Goal: Task Accomplishment & Management: Manage account settings

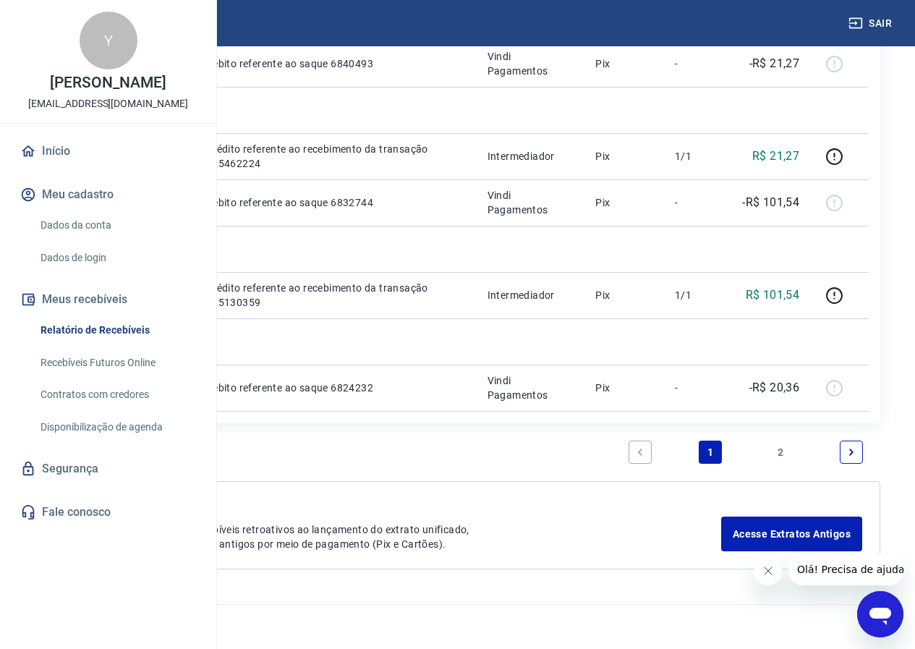
scroll to position [1337, 0]
click at [88, 210] on button "Meu cadastro" at bounding box center [108, 195] width 182 height 32
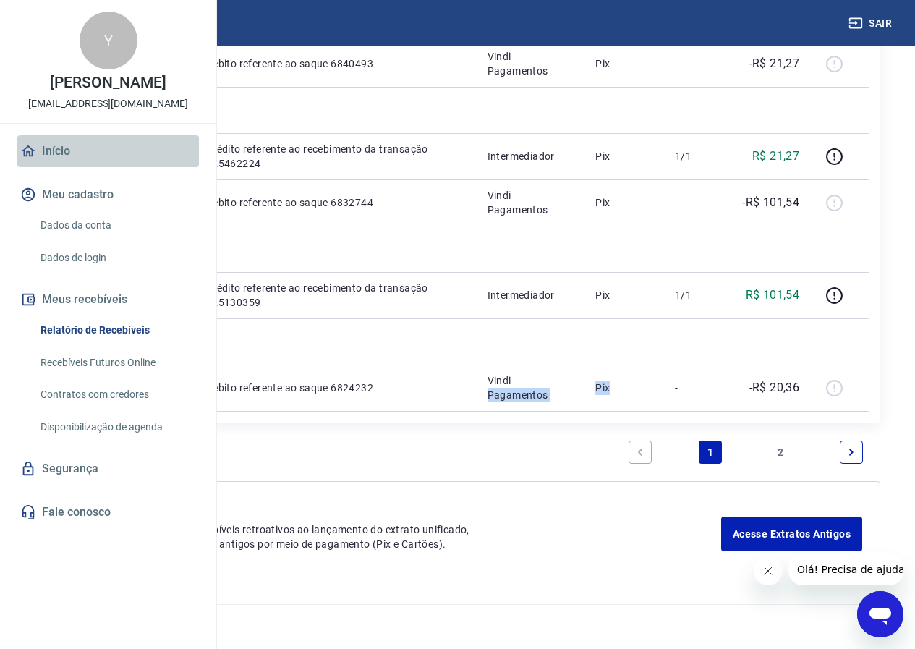
click at [67, 167] on link "Início" at bounding box center [108, 151] width 182 height 32
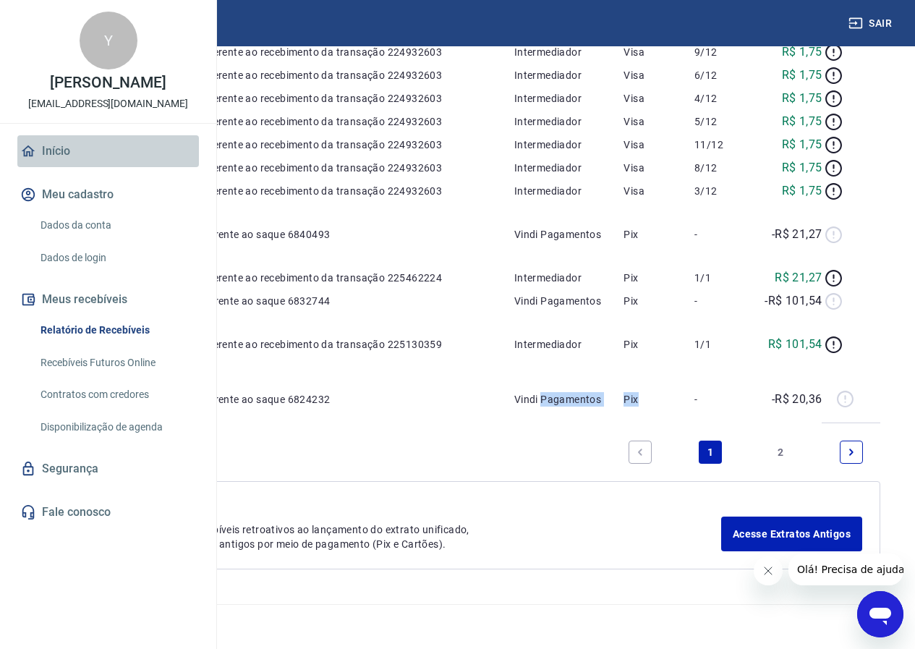
scroll to position [688, 0]
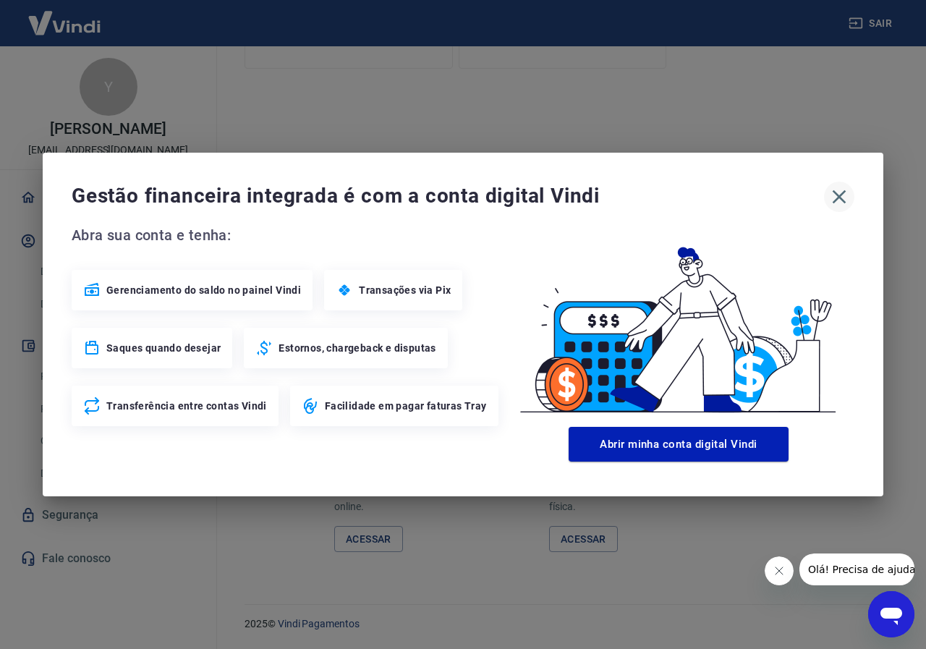
click at [836, 194] on icon "button" at bounding box center [839, 197] width 14 height 14
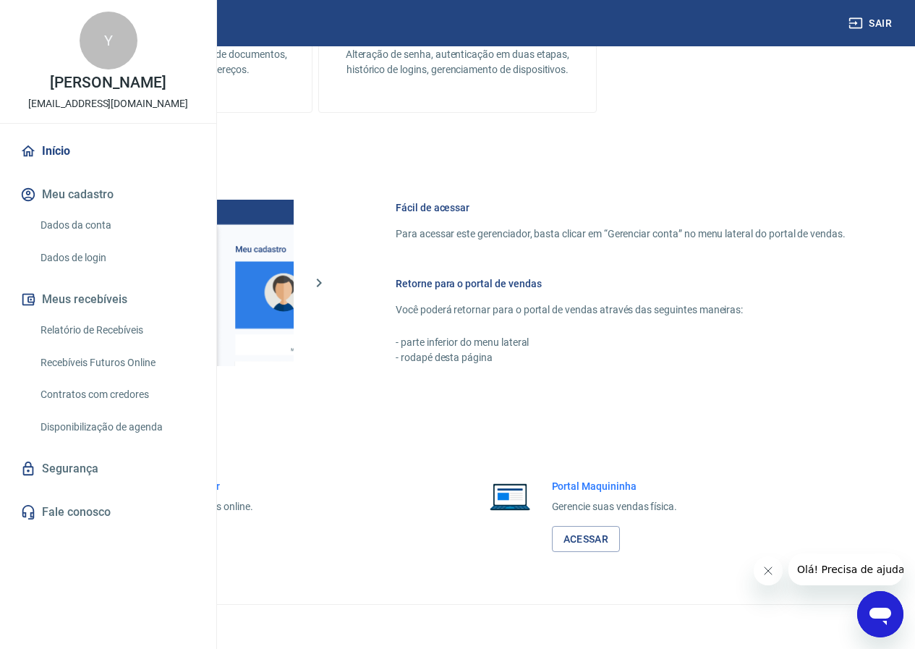
click at [86, 345] on link "Relatório de Recebíveis" at bounding box center [117, 330] width 164 height 30
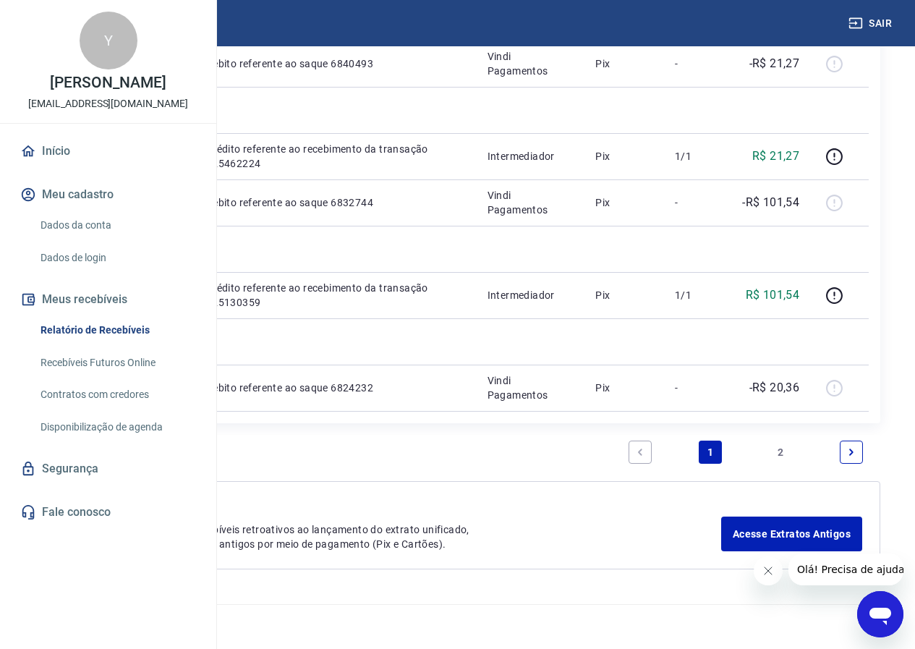
scroll to position [1626, 0]
click at [850, 448] on icon "Next page" at bounding box center [851, 451] width 4 height 7
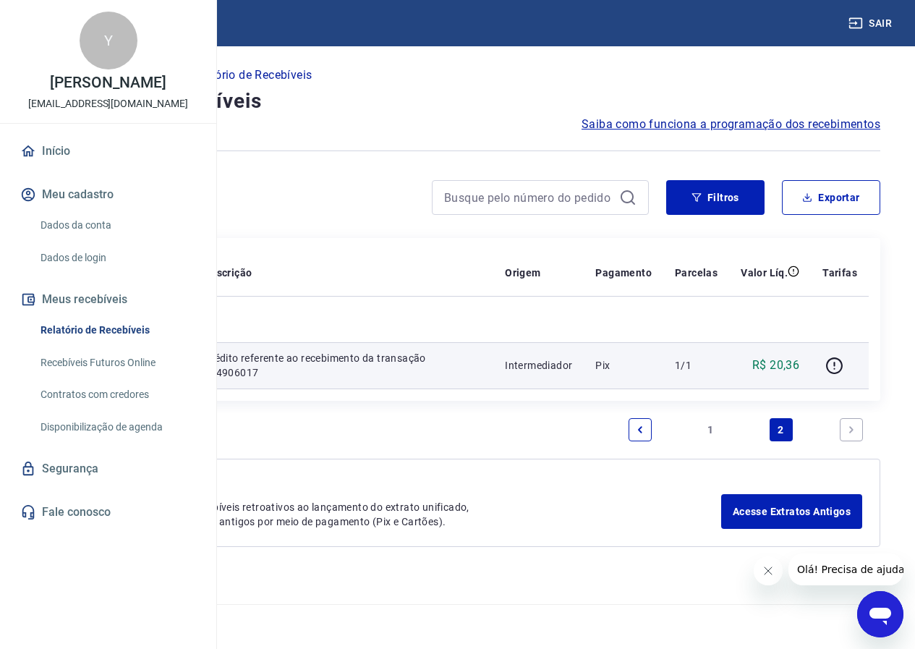
scroll to position [4, 0]
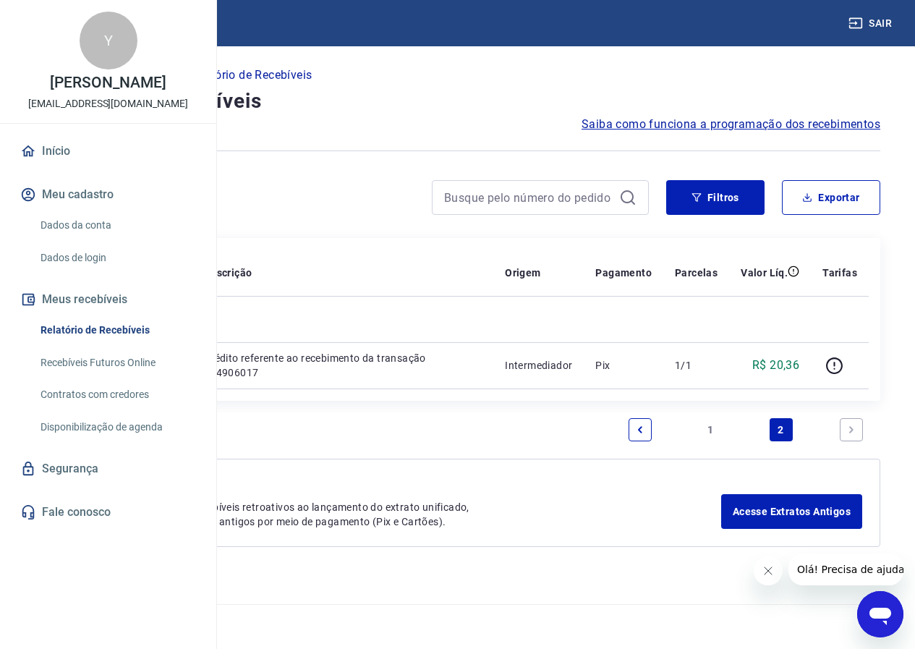
click at [635, 447] on li "Pagination" at bounding box center [640, 429] width 35 height 35
click at [635, 435] on icon "Previous page" at bounding box center [640, 429] width 10 height 10
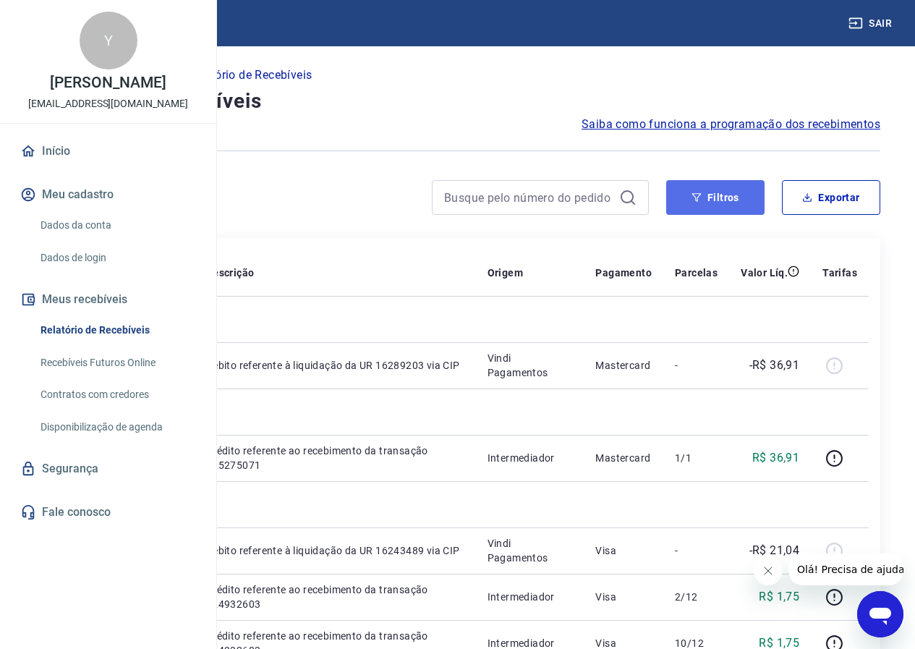
click at [745, 196] on button "Filtros" at bounding box center [715, 197] width 98 height 35
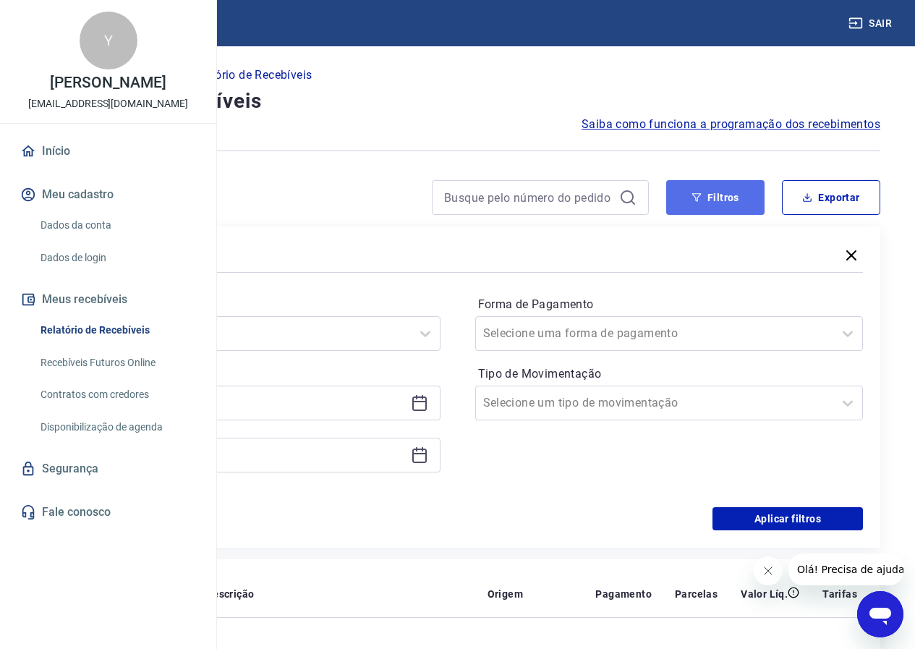
click at [736, 198] on button "Filtros" at bounding box center [715, 197] width 98 height 35
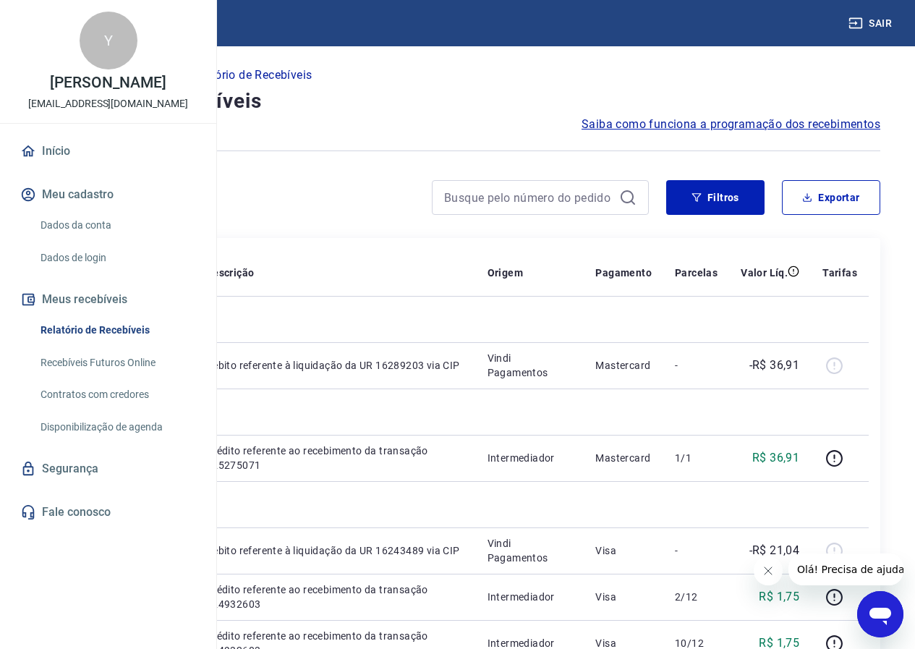
click at [50, 167] on link "Início" at bounding box center [108, 151] width 182 height 32
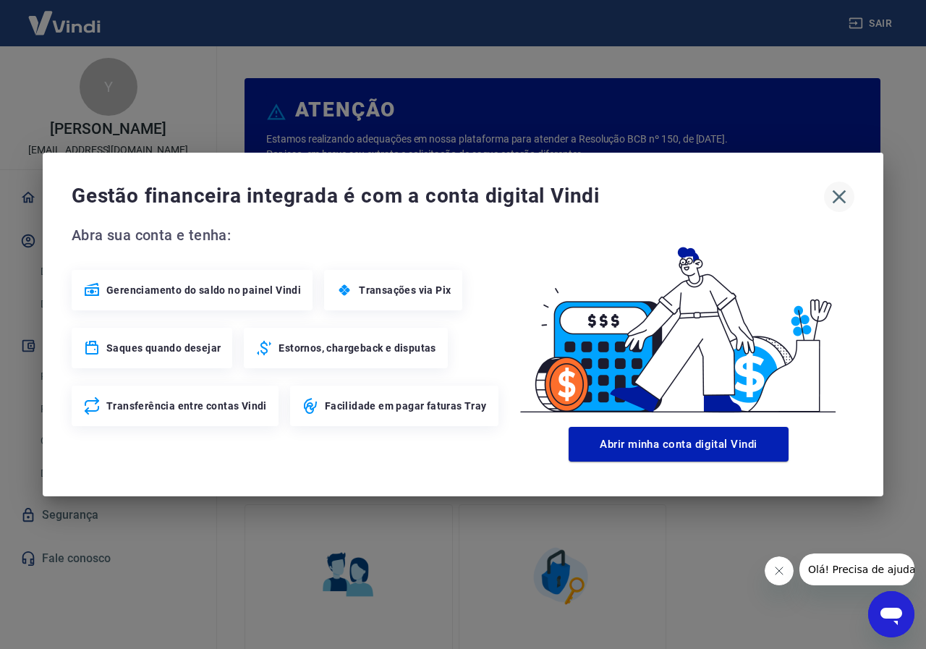
click at [831, 208] on button "button" at bounding box center [839, 197] width 30 height 30
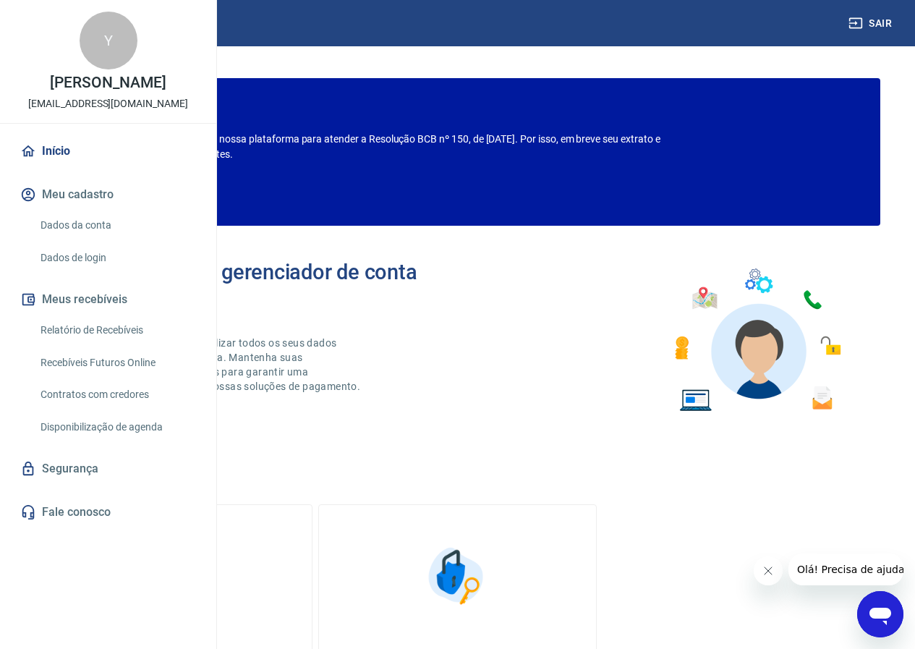
click at [53, 167] on link "Início" at bounding box center [108, 151] width 182 height 32
click at [61, 240] on link "Dados da conta" at bounding box center [117, 225] width 164 height 30
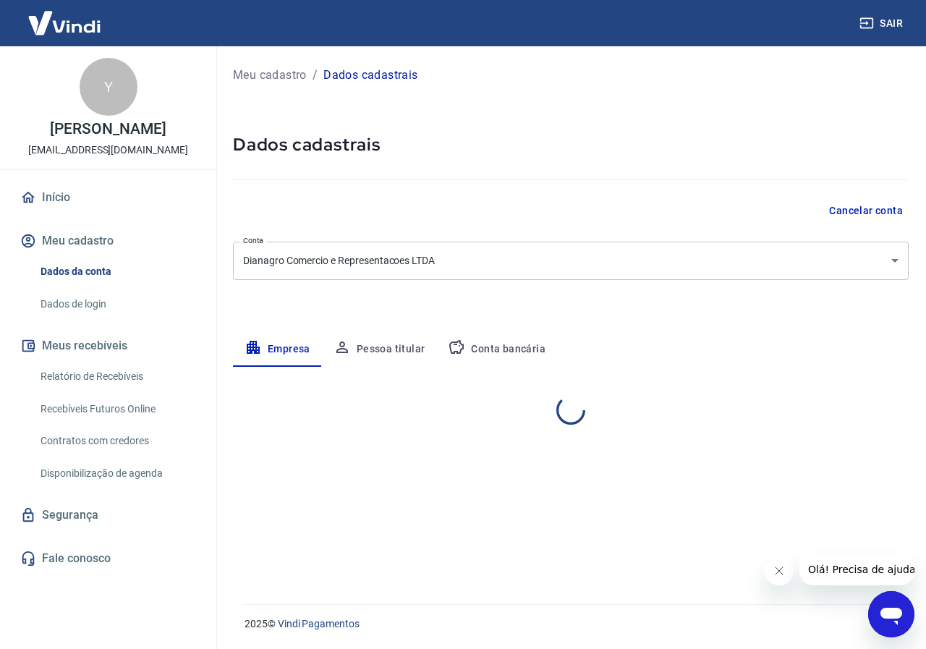
select select "MG"
select select "business"
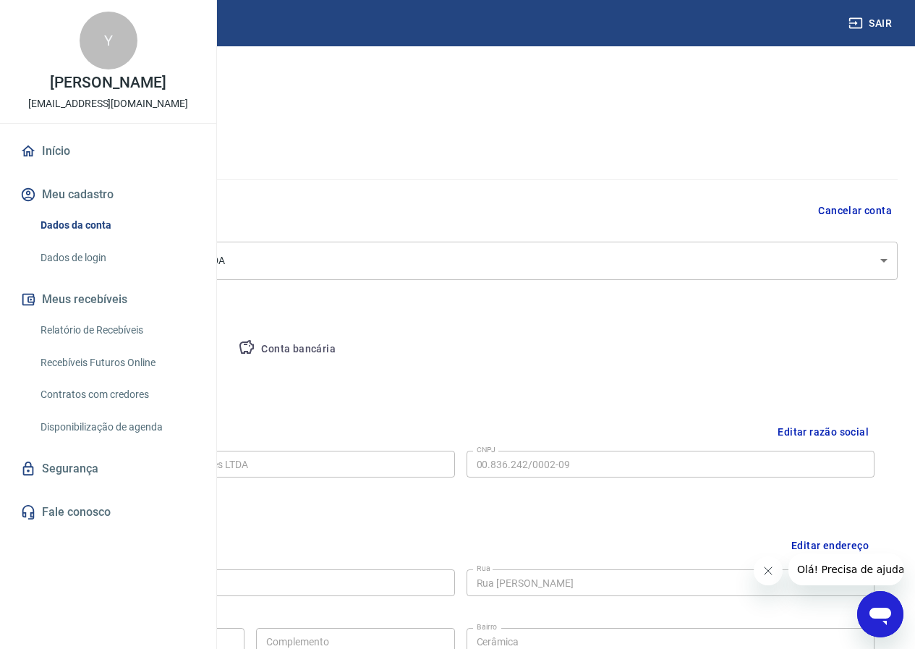
click at [347, 354] on button "Conta bancária" at bounding box center [286, 349] width 121 height 35
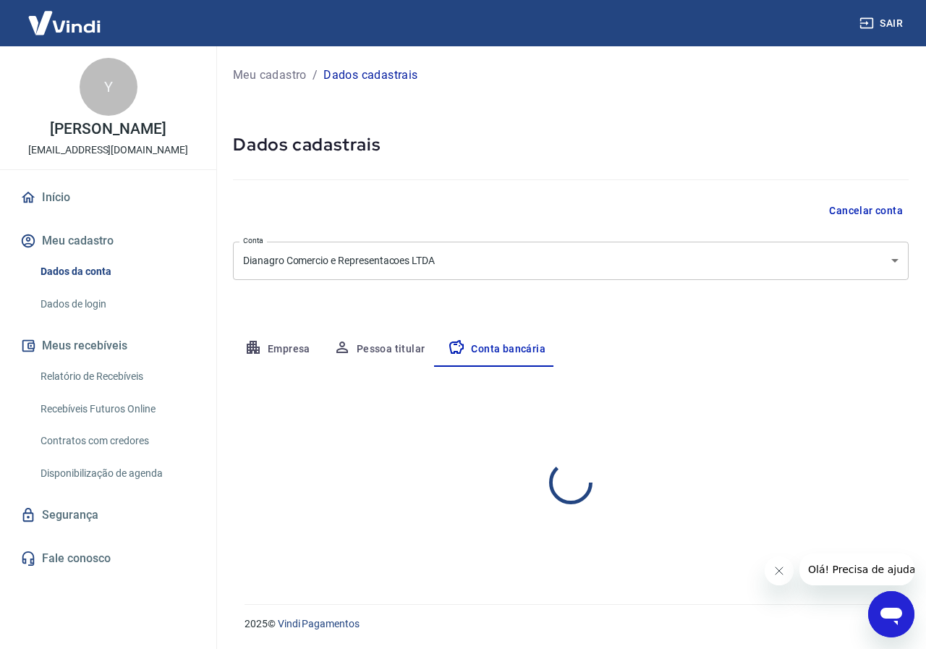
select select "1"
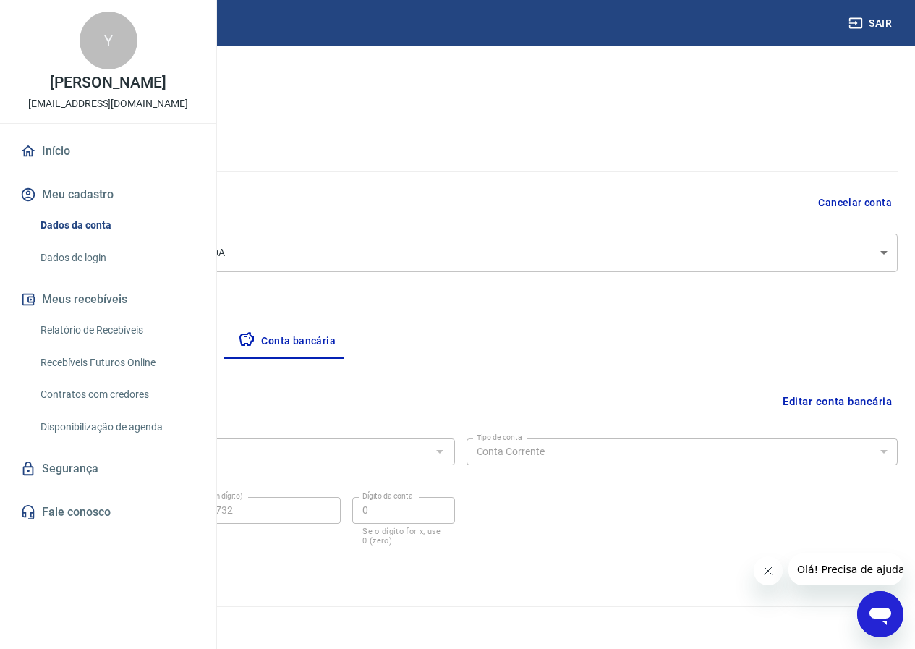
scroll to position [10, 0]
click at [112, 337] on button "Empresa" at bounding box center [67, 339] width 89 height 35
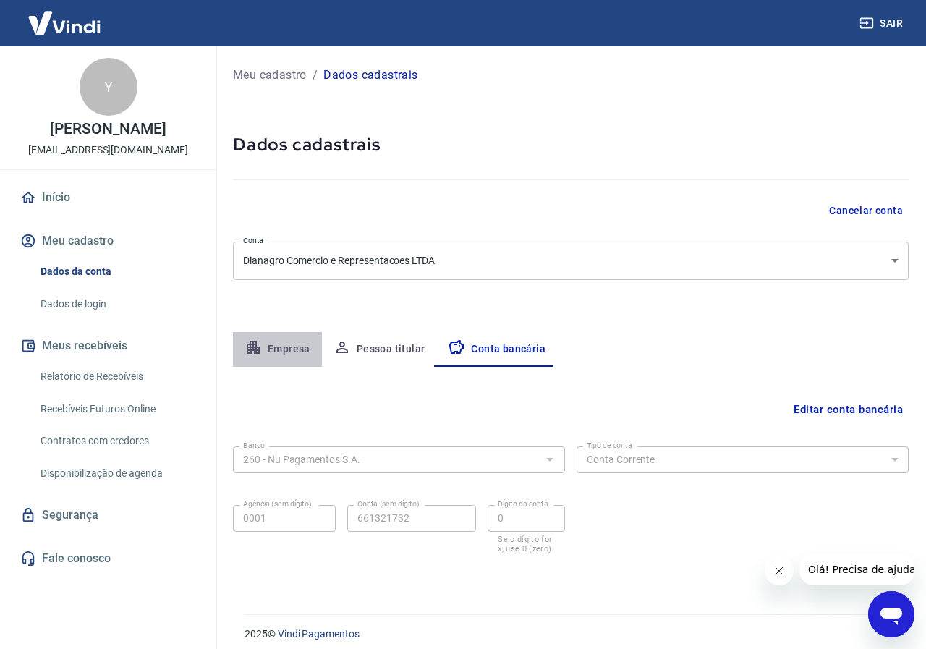
select select "MG"
select select "business"
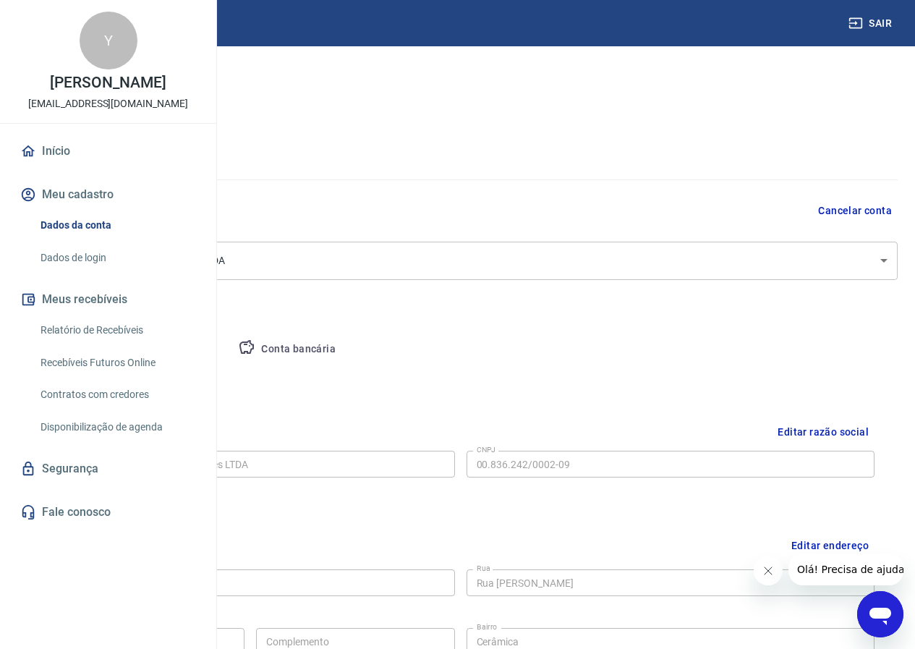
click at [227, 350] on button "Pessoa titular" at bounding box center [169, 349] width 115 height 35
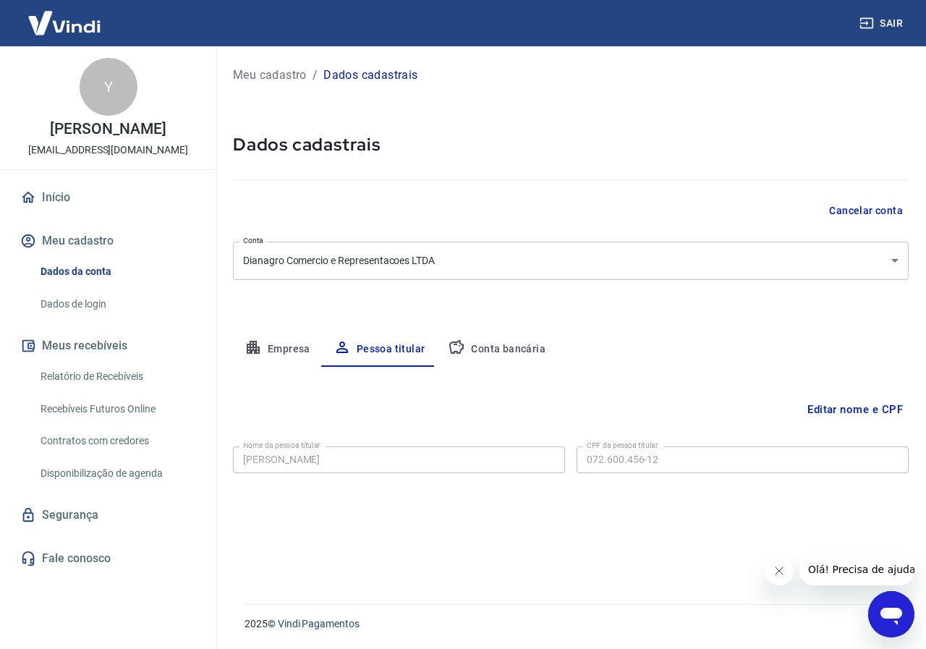
click at [477, 344] on button "Conta bancária" at bounding box center [496, 349] width 121 height 35
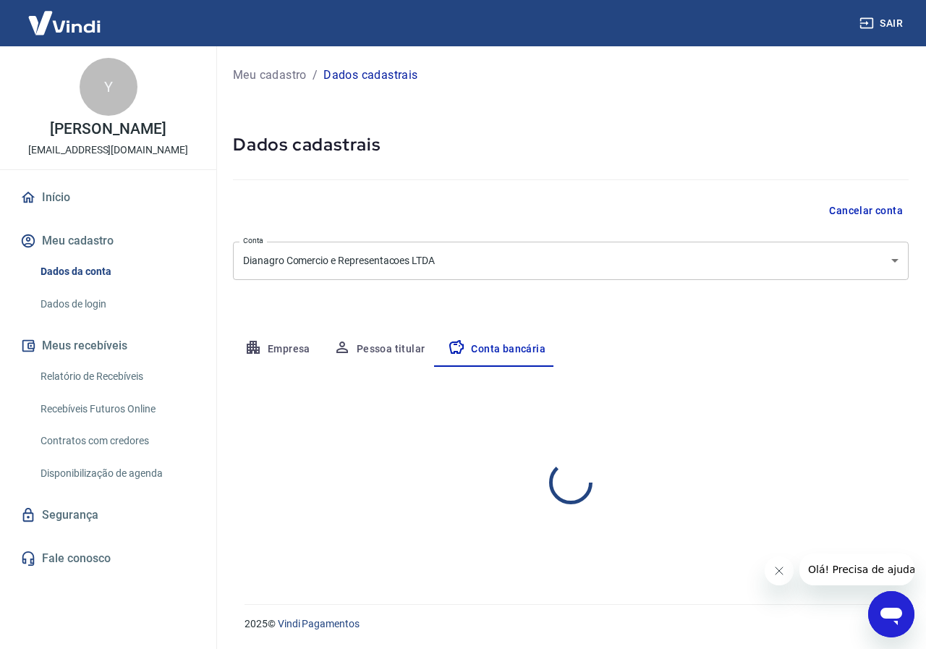
select select "1"
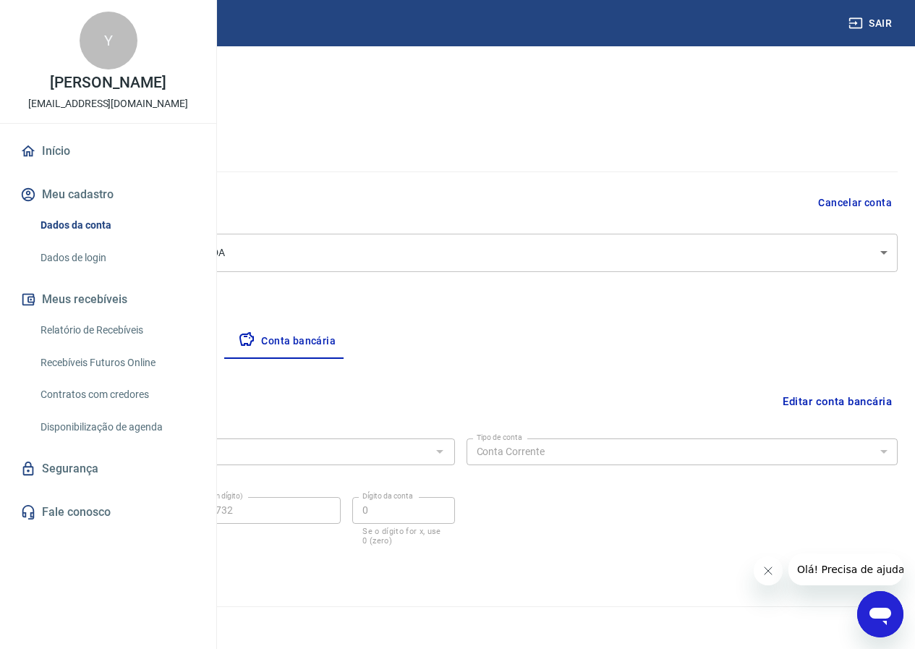
scroll to position [10, 0]
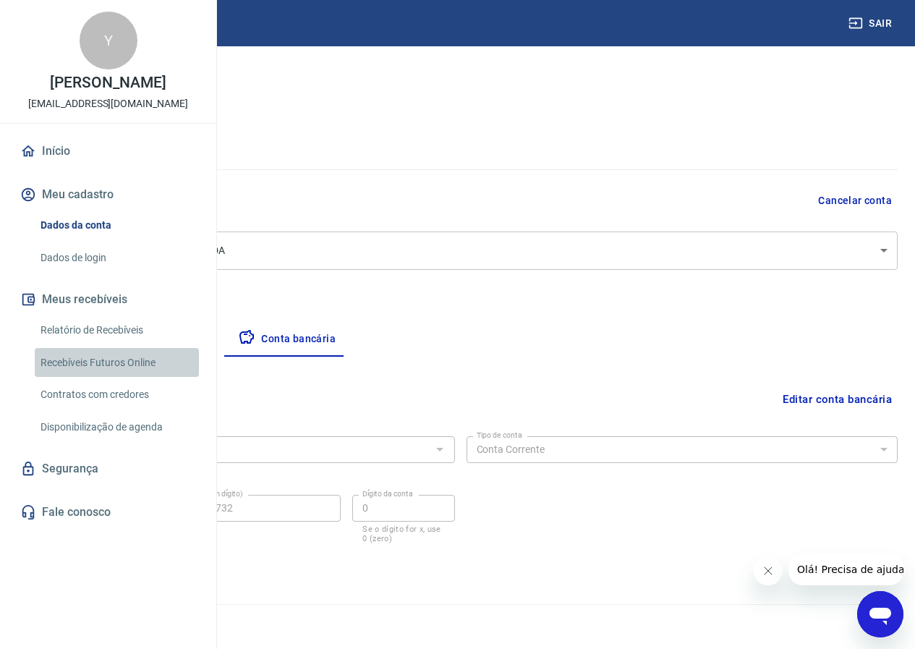
click at [103, 377] on link "Recebíveis Futuros Online" at bounding box center [117, 363] width 164 height 30
click at [91, 273] on link "Dados de login" at bounding box center [117, 258] width 164 height 30
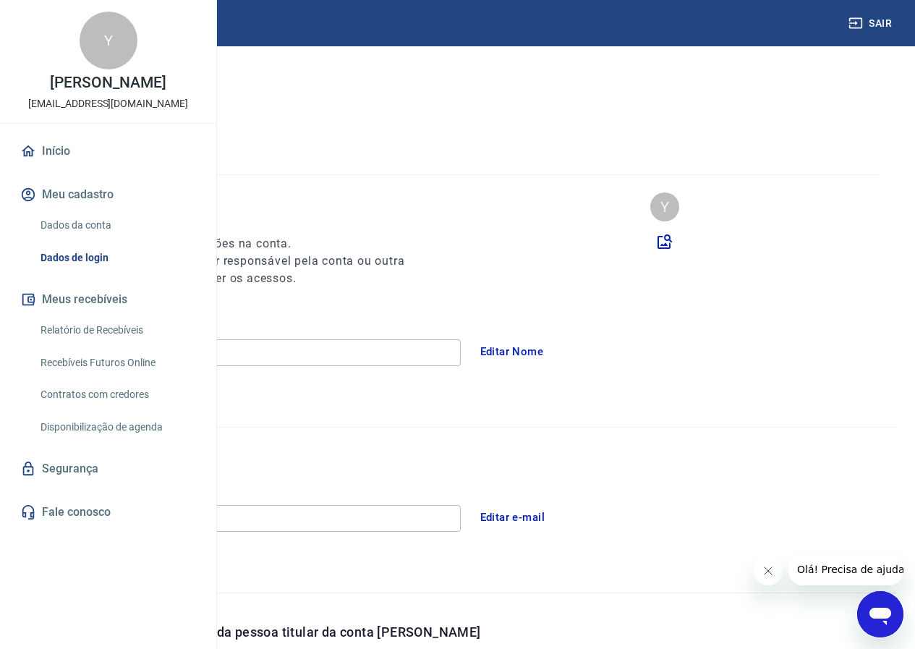
click at [89, 240] on link "Dados da conta" at bounding box center [117, 225] width 164 height 30
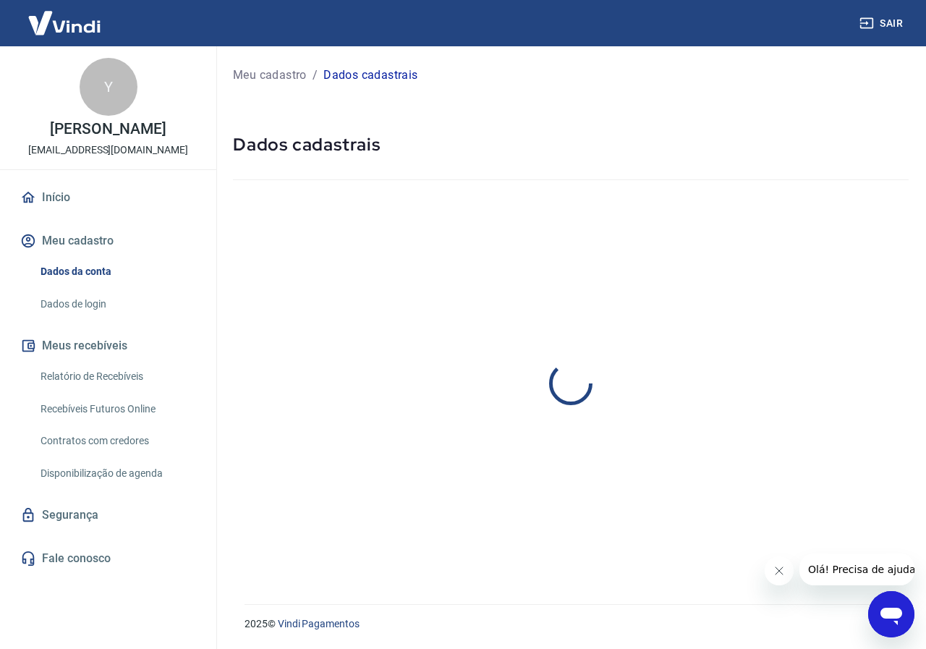
select select "MG"
select select "business"
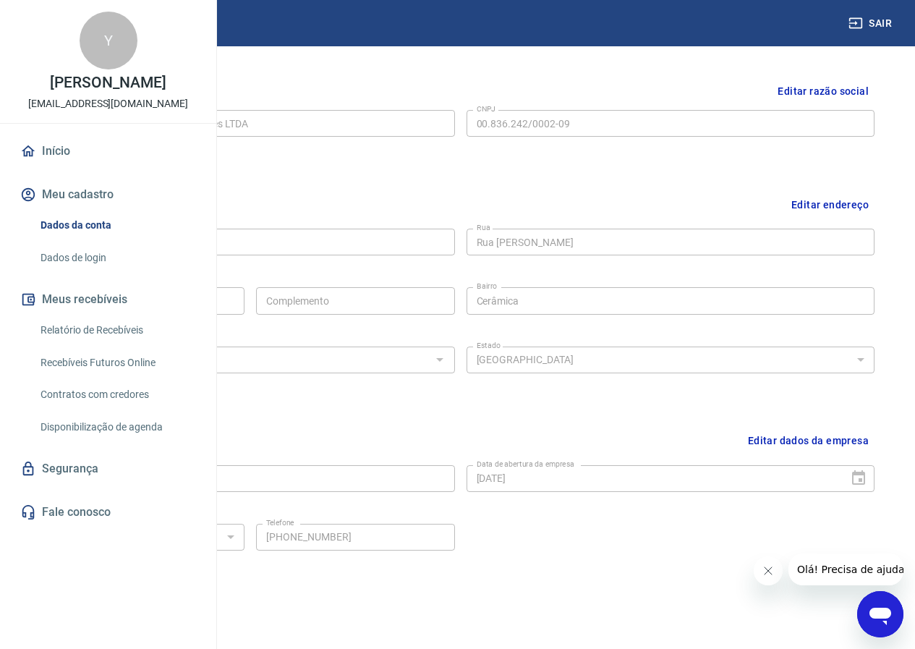
scroll to position [394, 0]
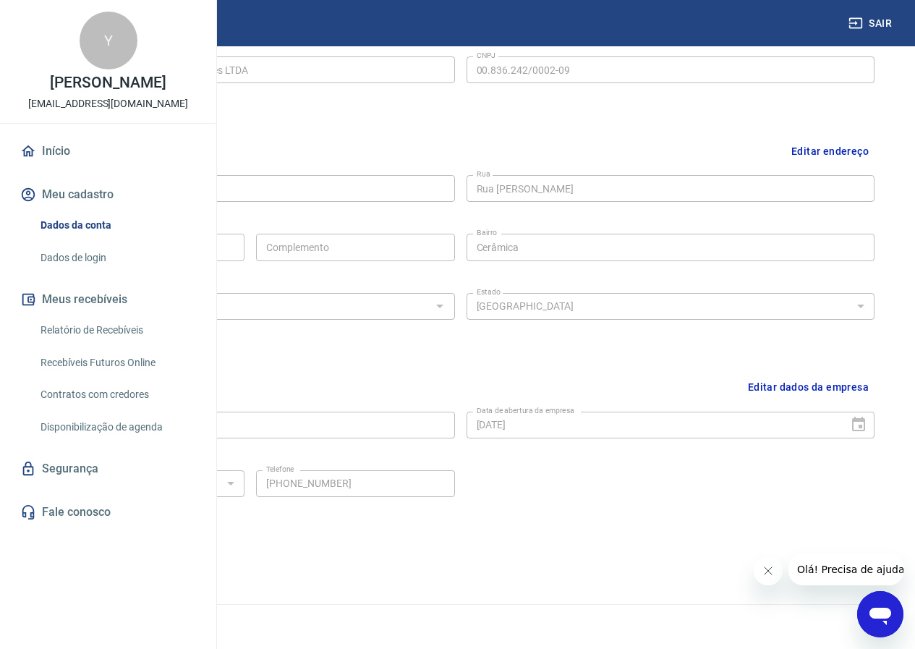
click at [56, 167] on link "Início" at bounding box center [108, 151] width 182 height 32
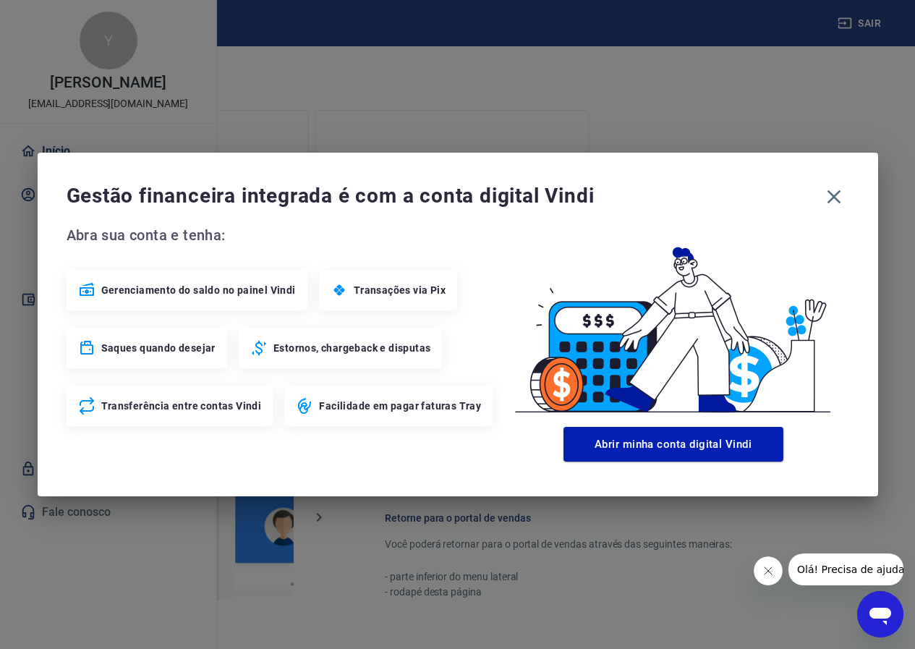
scroll to position [688, 0]
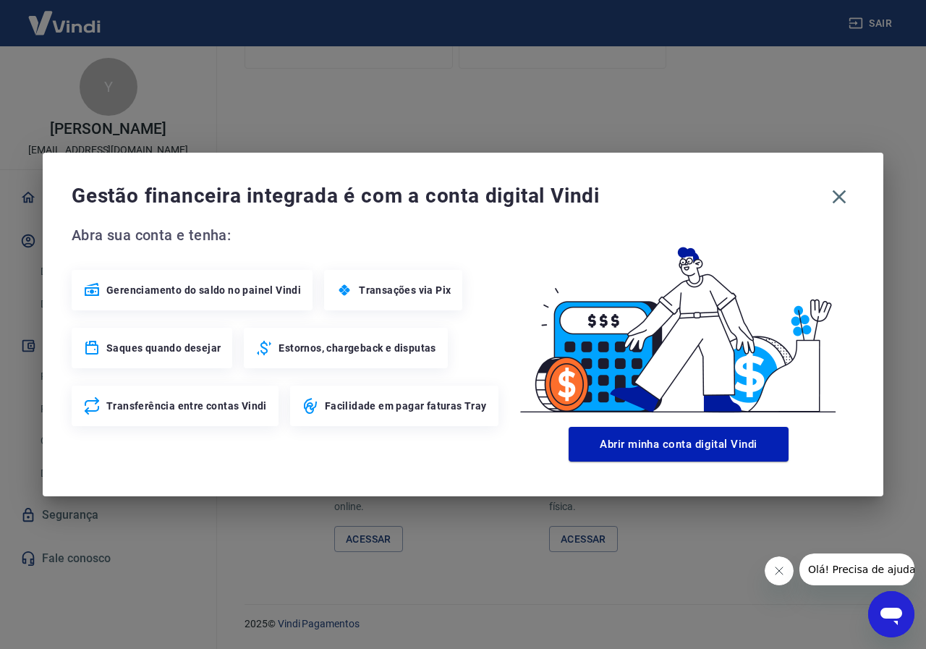
click at [170, 293] on span "Gerenciamento do saldo no painel Vindi" at bounding box center [203, 290] width 195 height 14
click at [92, 287] on icon at bounding box center [92, 289] width 14 height 13
click at [837, 194] on icon "button" at bounding box center [838, 196] width 23 height 23
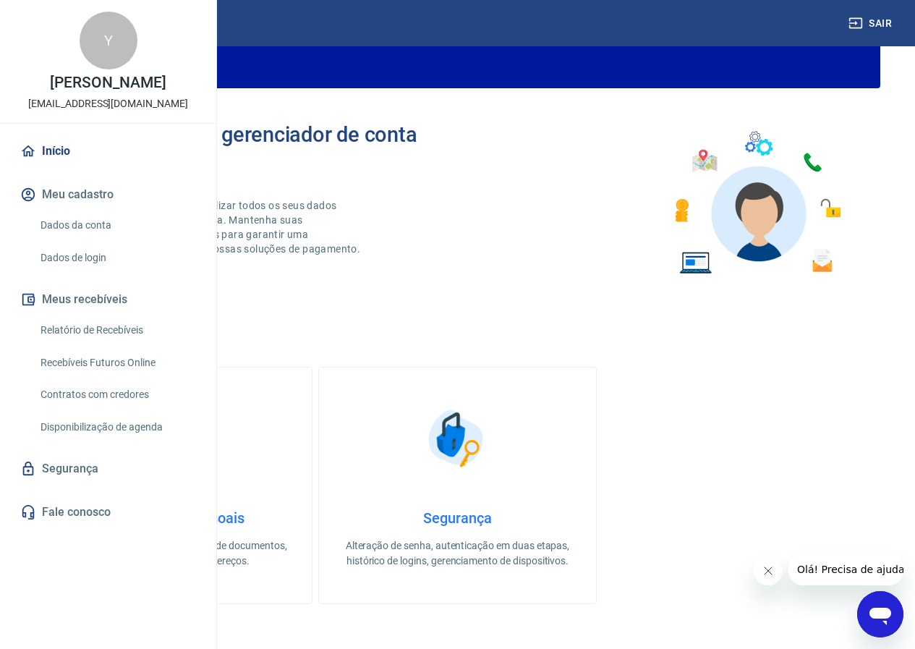
scroll to position [0, 0]
